Goal: Task Accomplishment & Management: Use online tool/utility

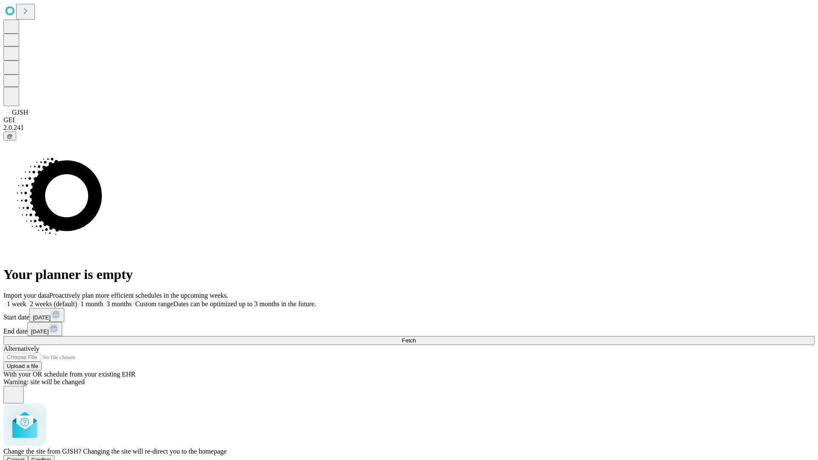
click at [52, 457] on span "Confirm" at bounding box center [42, 460] width 20 height 6
click at [26, 300] on label "1 week" at bounding box center [14, 303] width 23 height 7
click at [416, 337] on span "Fetch" at bounding box center [409, 340] width 14 height 6
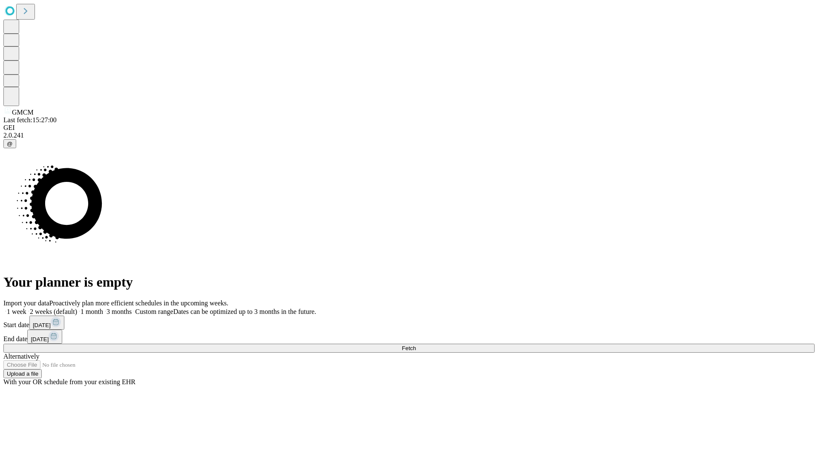
click at [26, 308] on label "1 week" at bounding box center [14, 311] width 23 height 7
click at [416, 345] on span "Fetch" at bounding box center [409, 348] width 14 height 6
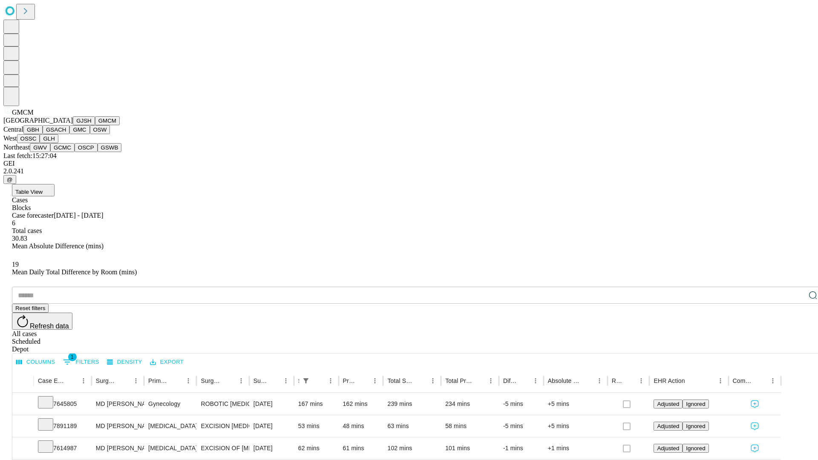
click at [43, 134] on button "GBH" at bounding box center [32, 129] width 19 height 9
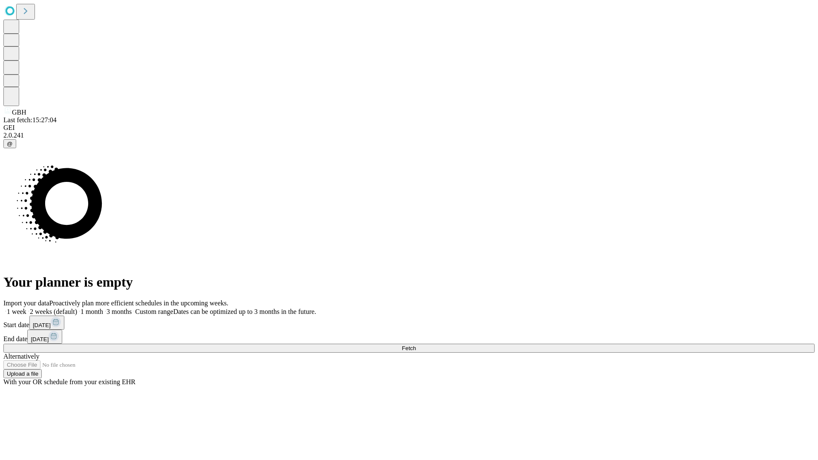
click at [416, 345] on span "Fetch" at bounding box center [409, 348] width 14 height 6
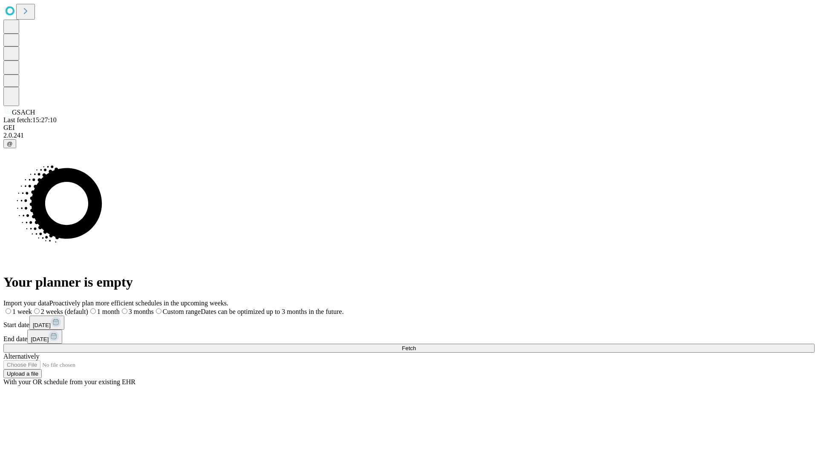
click at [32, 308] on label "1 week" at bounding box center [17, 311] width 29 height 7
click at [416, 345] on span "Fetch" at bounding box center [409, 348] width 14 height 6
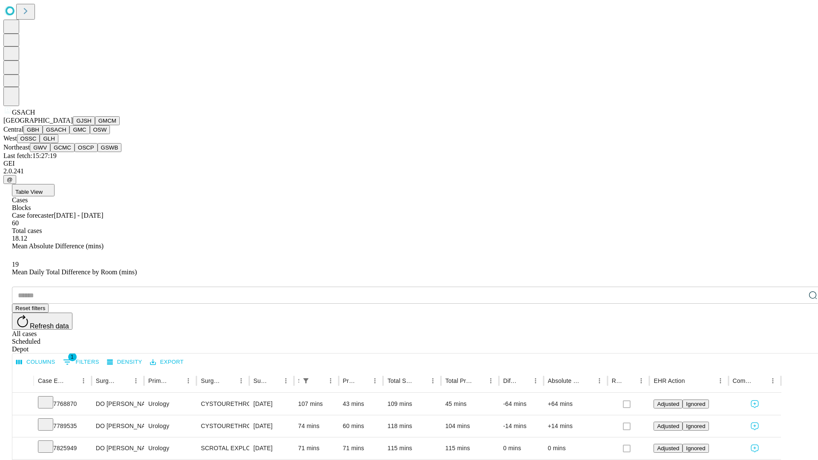
click at [69, 134] on button "GMC" at bounding box center [79, 129] width 20 height 9
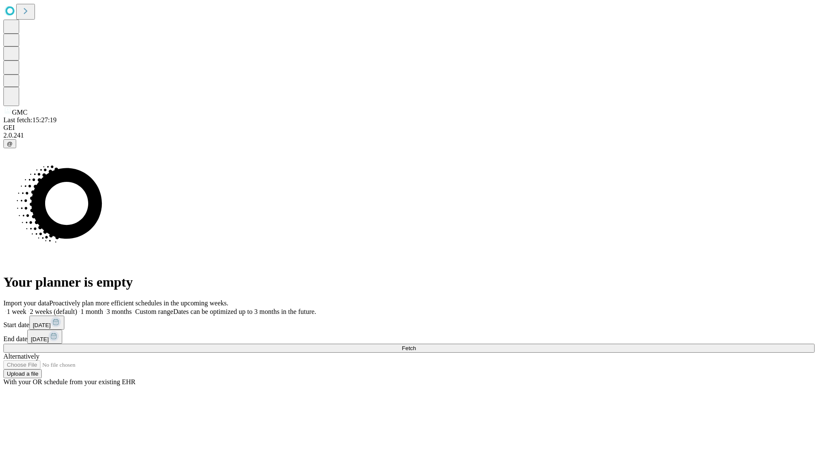
click at [26, 308] on label "1 week" at bounding box center [14, 311] width 23 height 7
click at [416, 345] on span "Fetch" at bounding box center [409, 348] width 14 height 6
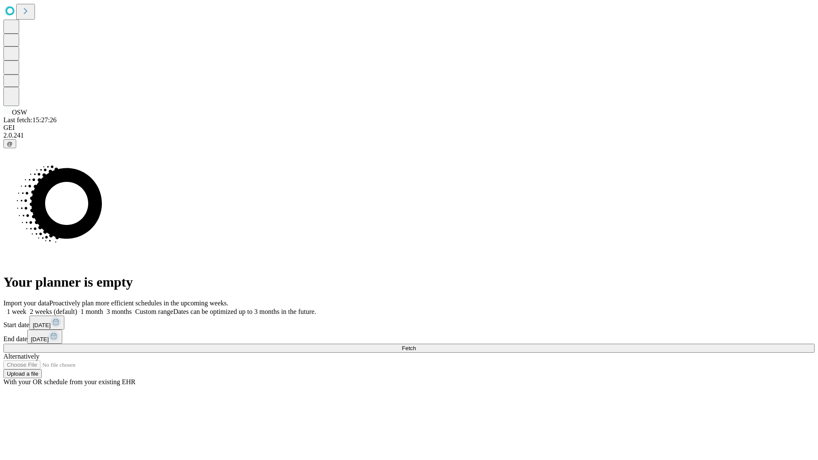
click at [26, 308] on label "1 week" at bounding box center [14, 311] width 23 height 7
click at [416, 345] on span "Fetch" at bounding box center [409, 348] width 14 height 6
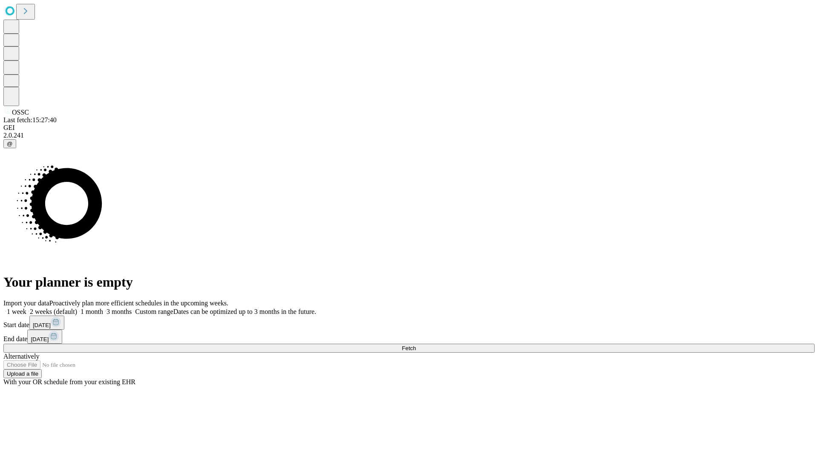
click at [26, 308] on label "1 week" at bounding box center [14, 311] width 23 height 7
click at [416, 345] on span "Fetch" at bounding box center [409, 348] width 14 height 6
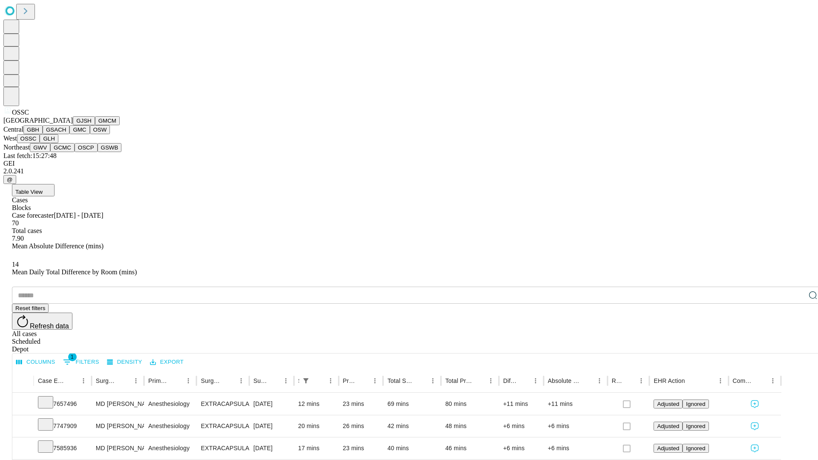
click at [58, 143] on button "GLH" at bounding box center [49, 138] width 18 height 9
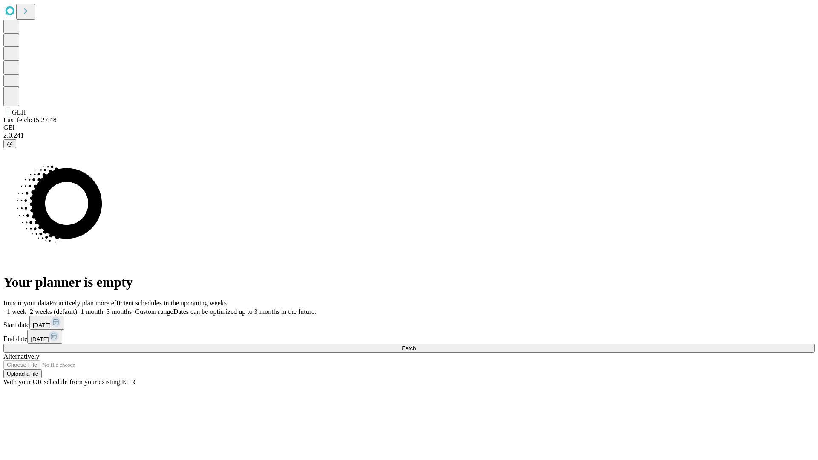
click at [26, 308] on label "1 week" at bounding box center [14, 311] width 23 height 7
click at [416, 345] on span "Fetch" at bounding box center [409, 348] width 14 height 6
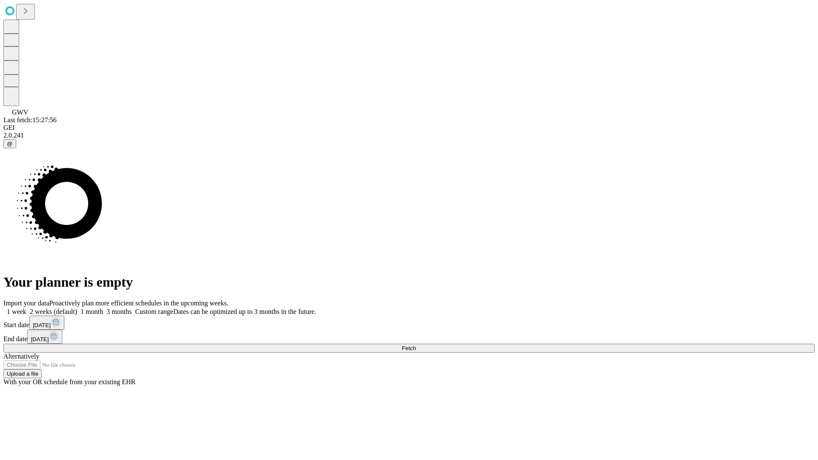
click at [26, 308] on label "1 week" at bounding box center [14, 311] width 23 height 7
click at [416, 345] on span "Fetch" at bounding box center [409, 348] width 14 height 6
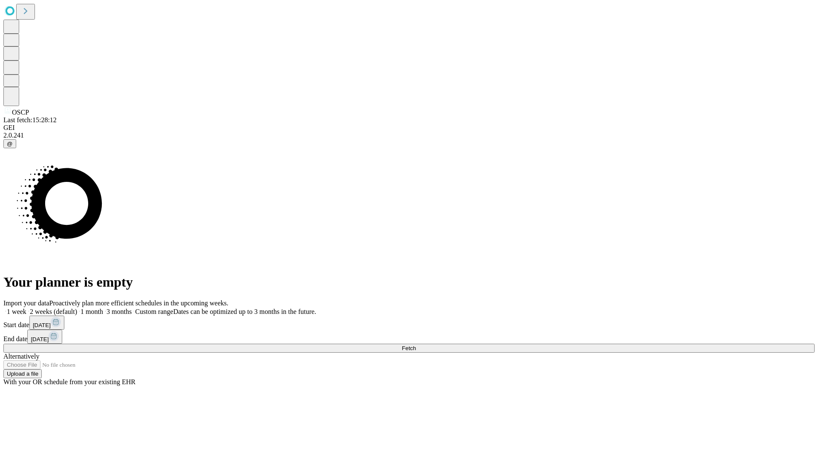
click at [416, 345] on span "Fetch" at bounding box center [409, 348] width 14 height 6
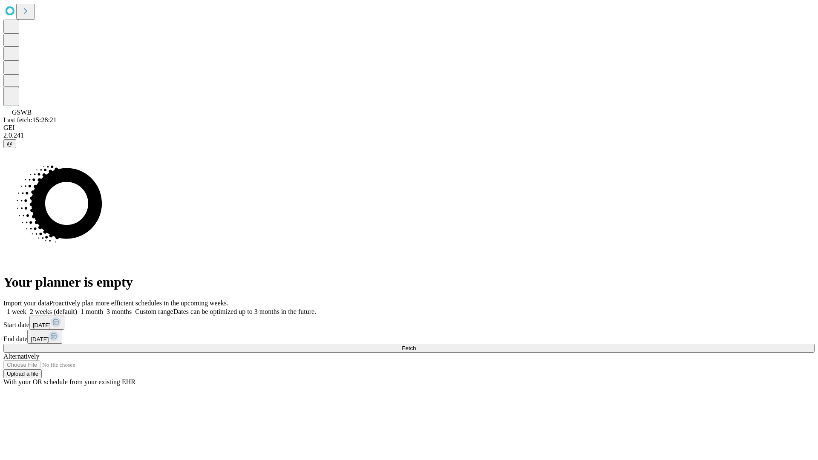
click at [26, 308] on label "1 week" at bounding box center [14, 311] width 23 height 7
click at [416, 345] on span "Fetch" at bounding box center [409, 348] width 14 height 6
